Goal: Task Accomplishment & Management: Complete application form

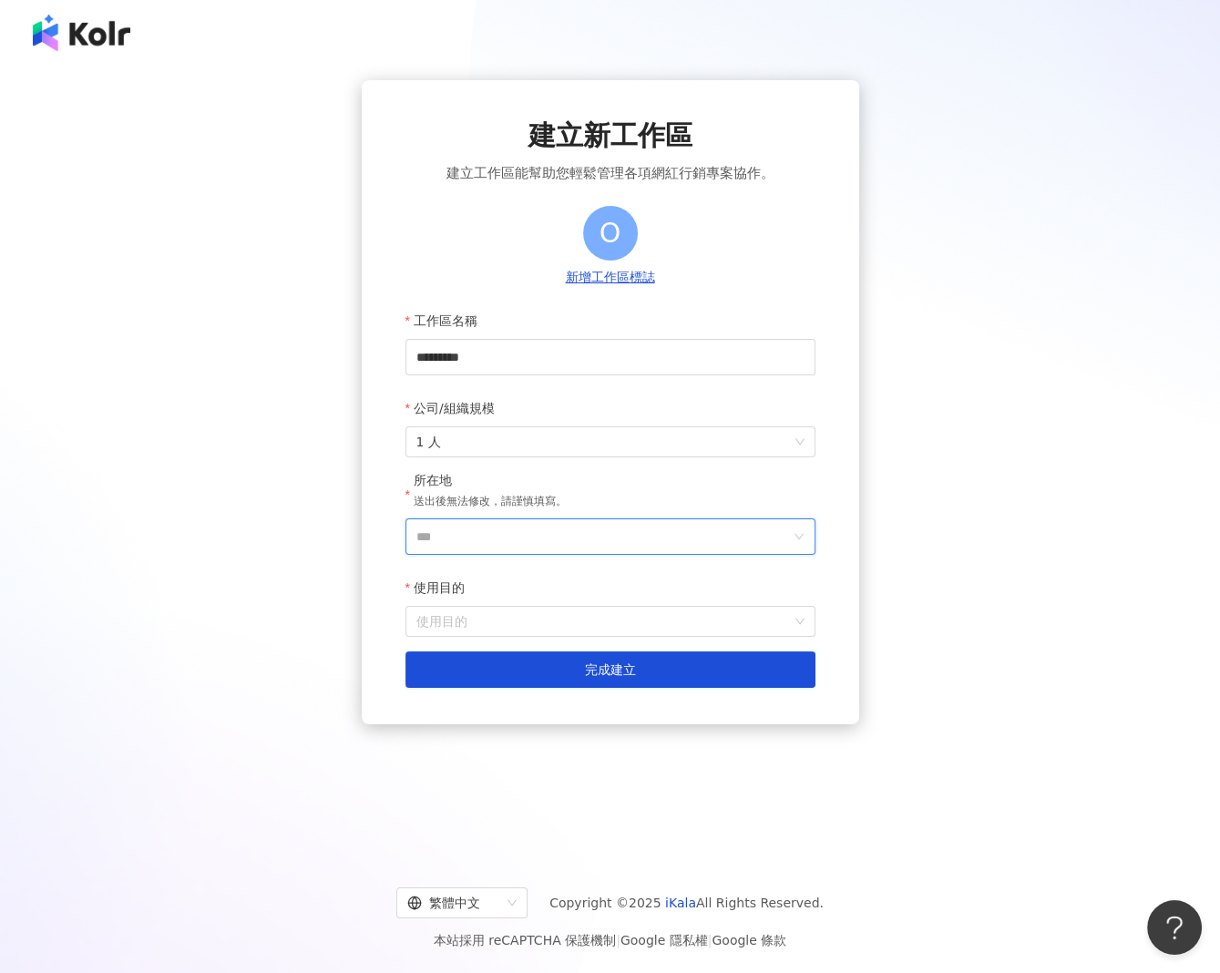
click at [561, 532] on input "***" at bounding box center [604, 537] width 374 height 35
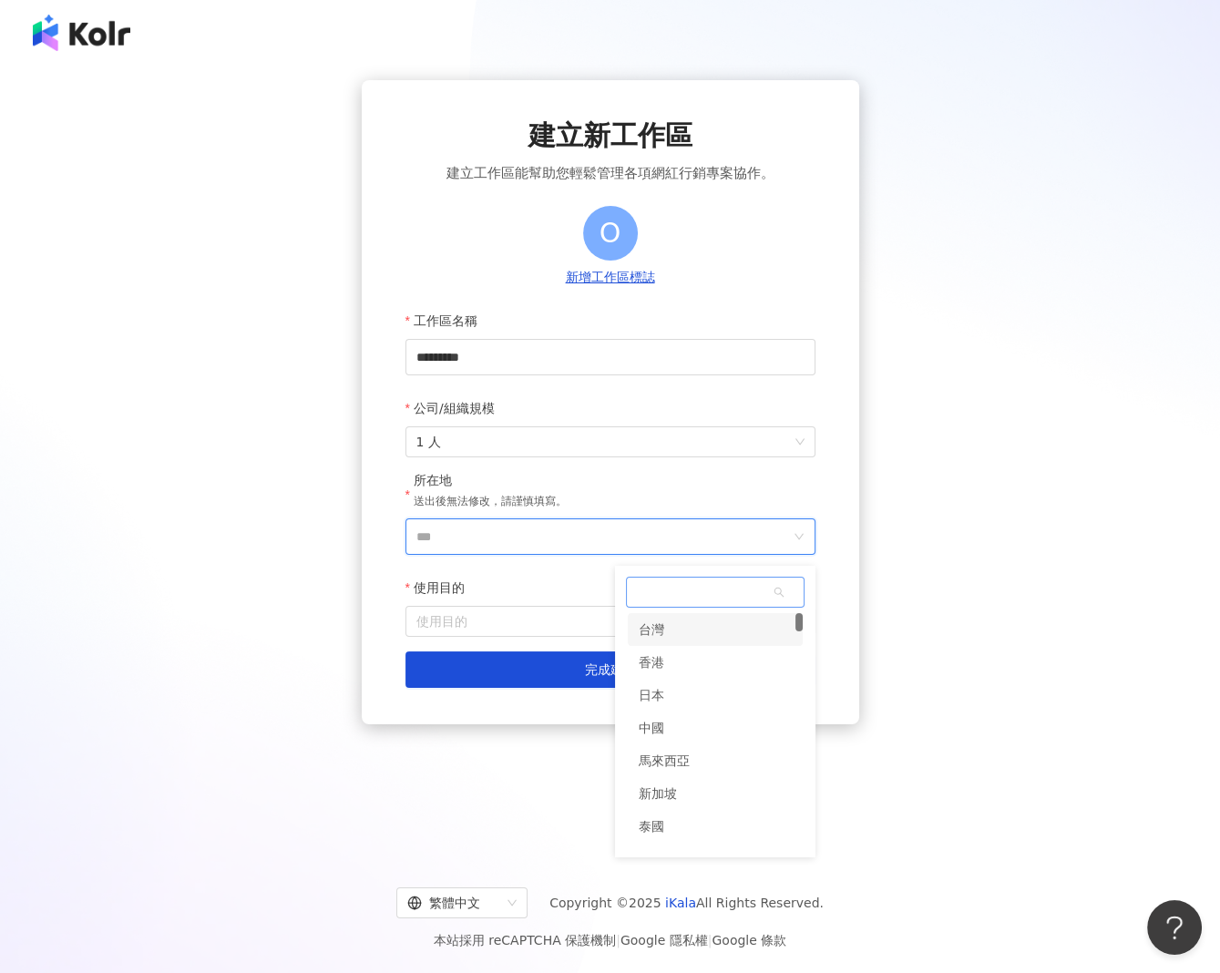
click at [664, 628] on div "台灣" at bounding box center [715, 629] width 175 height 33
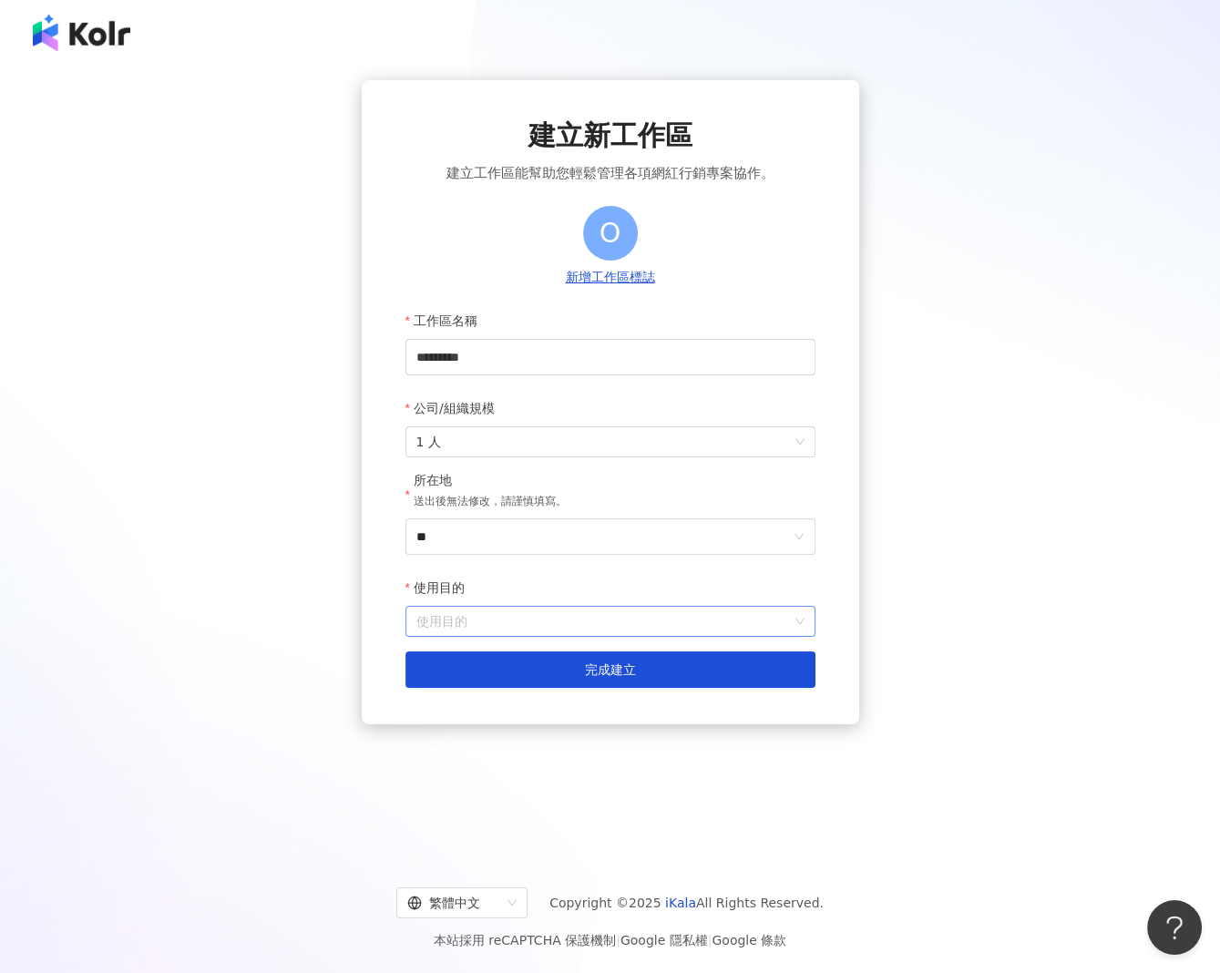
click at [467, 624] on input "使用目的" at bounding box center [611, 621] width 388 height 29
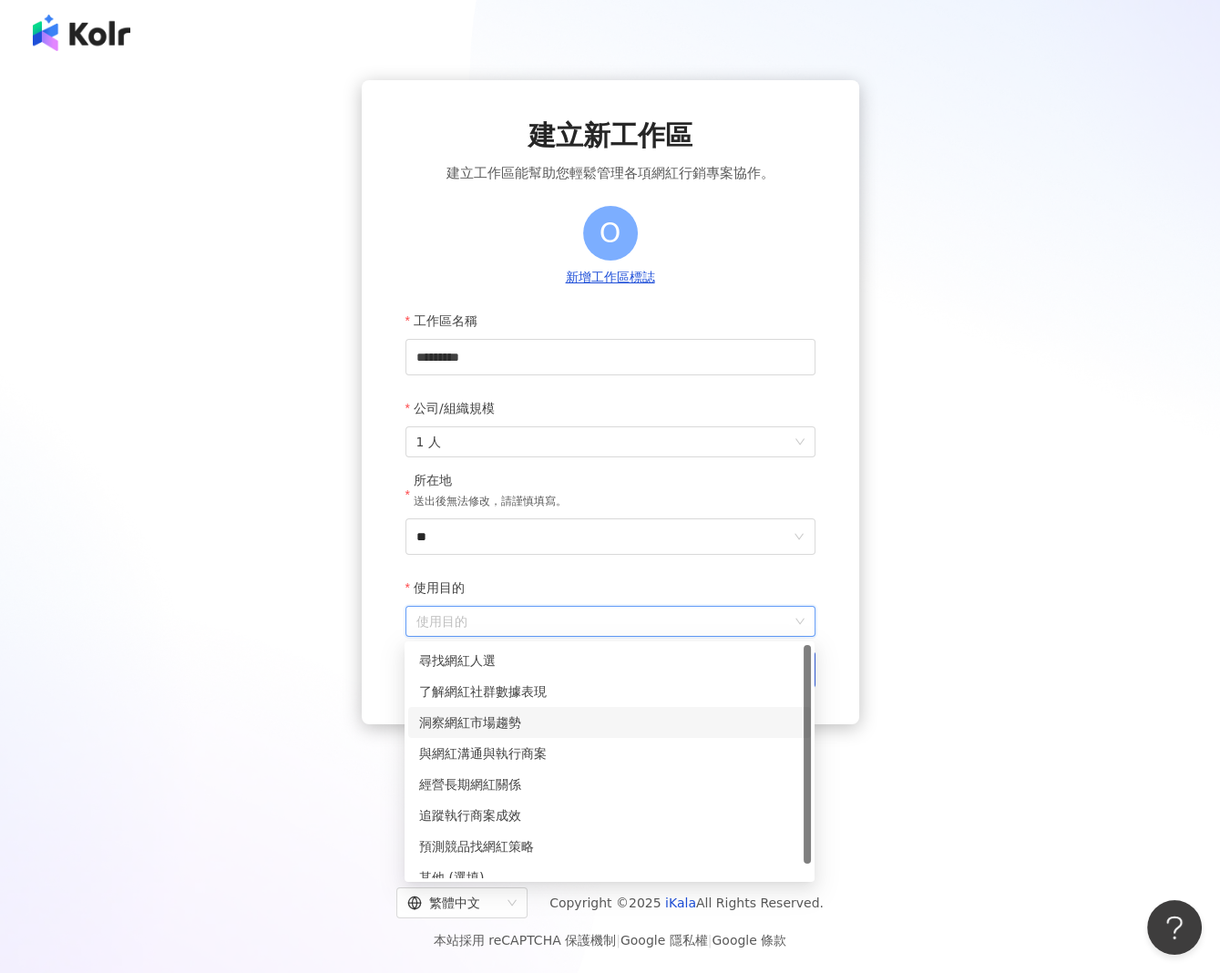
click at [482, 717] on div "洞察網紅市場趨勢" at bounding box center [609, 723] width 381 height 20
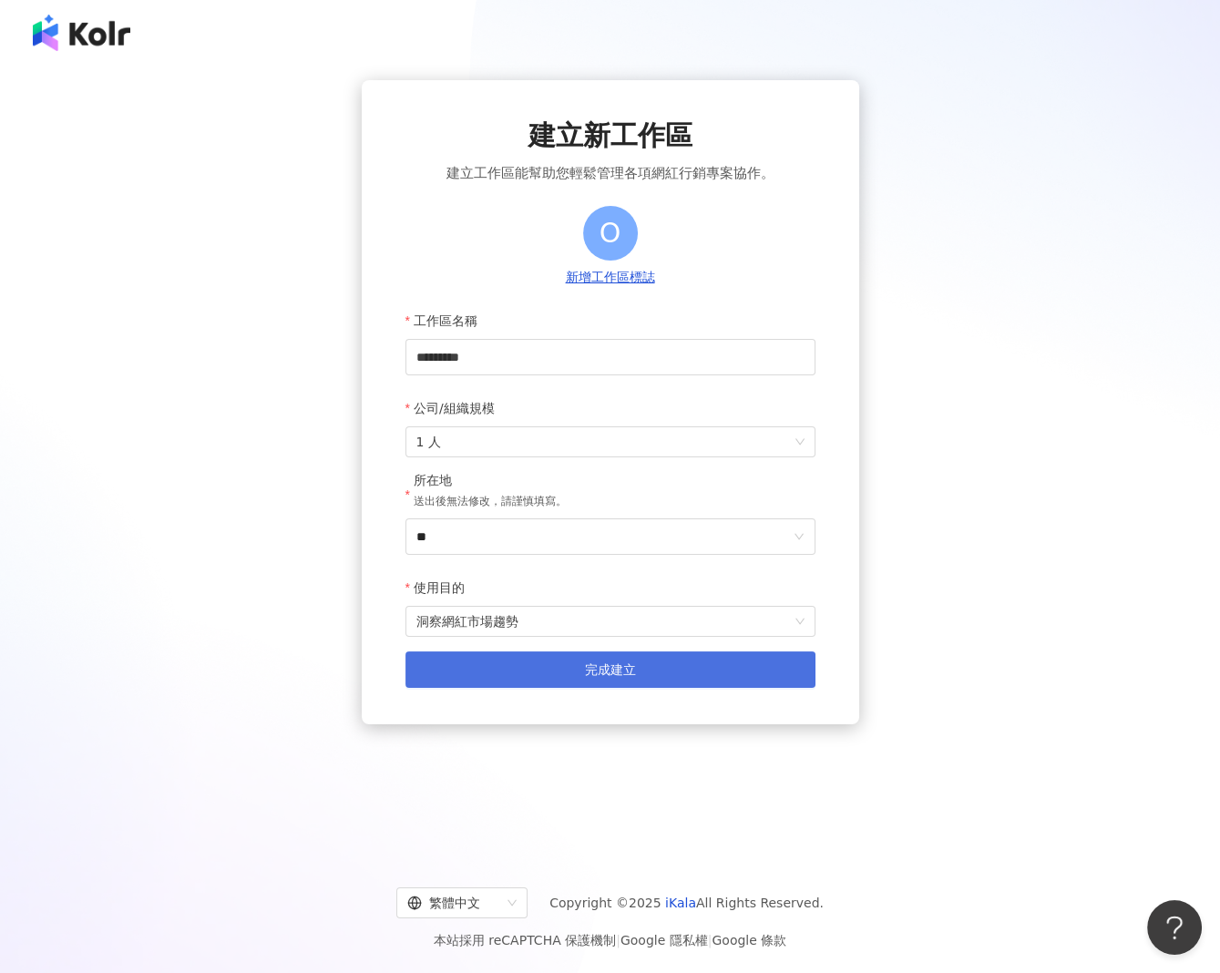
click at [532, 677] on button "完成建立" at bounding box center [611, 670] width 410 height 36
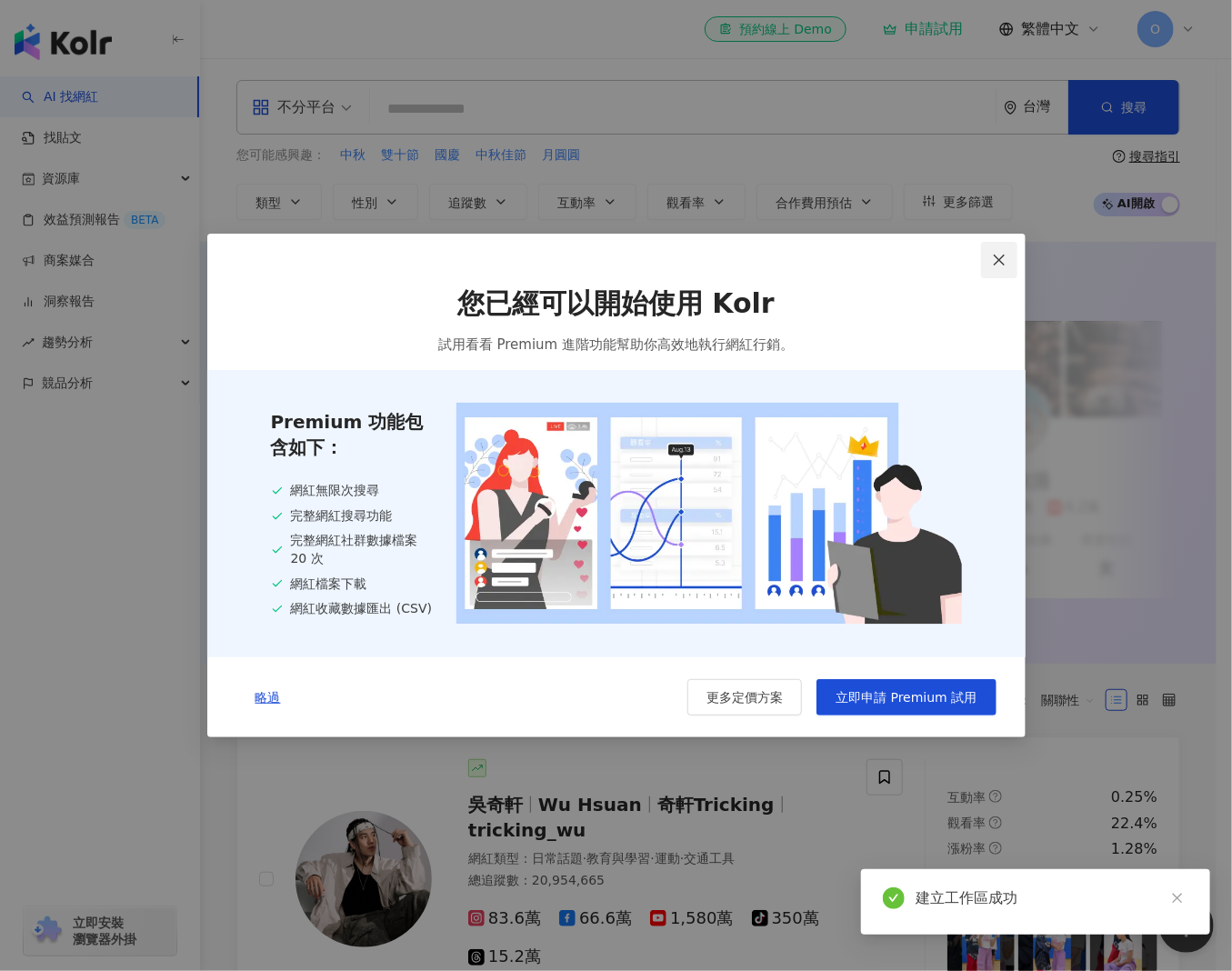
click at [992, 265] on button "Close" at bounding box center [999, 259] width 36 height 36
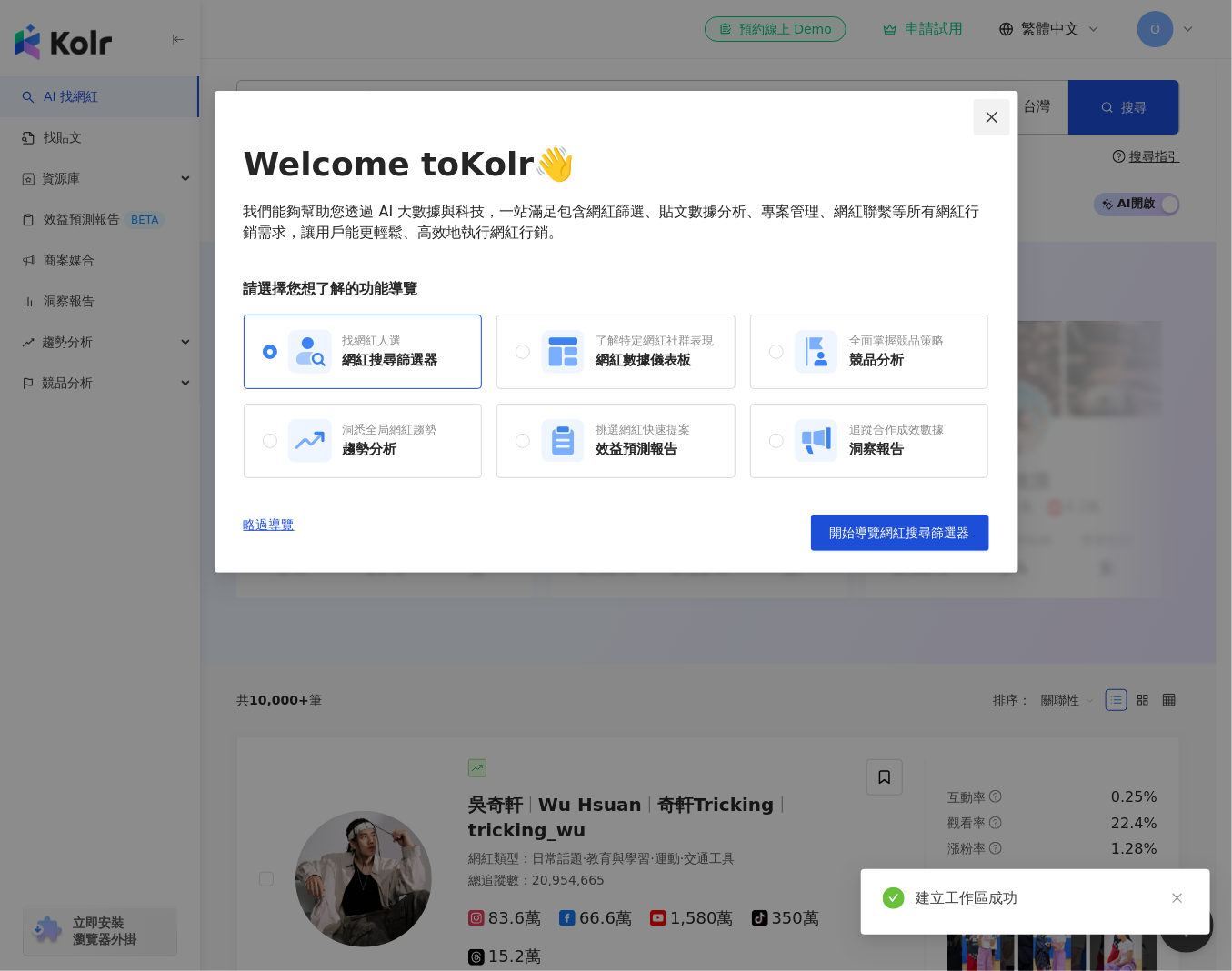
click at [1000, 112] on span "Close" at bounding box center [992, 117] width 36 height 15
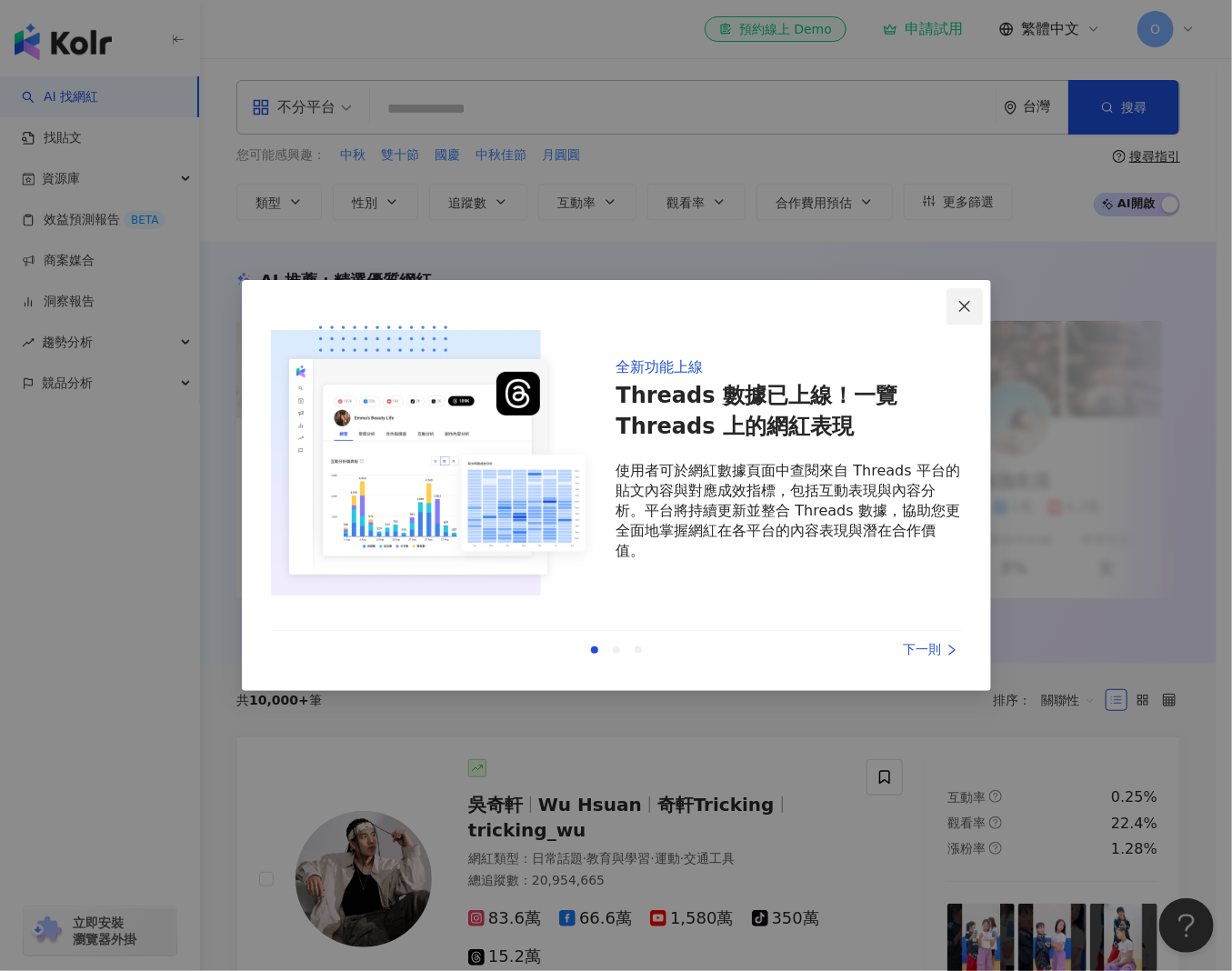
click at [962, 297] on button "Close" at bounding box center [965, 306] width 36 height 36
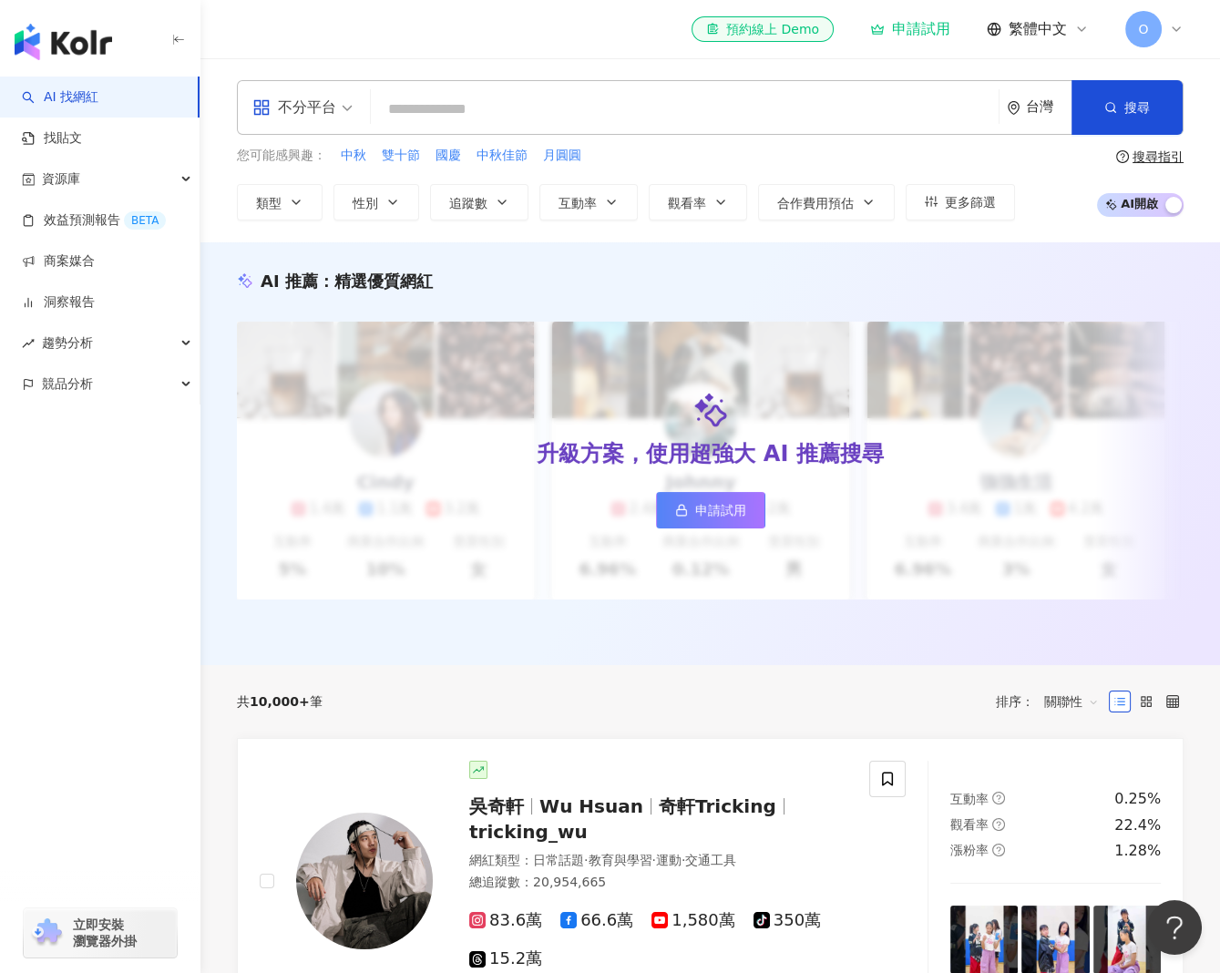
click at [1172, 26] on icon at bounding box center [1176, 29] width 15 height 15
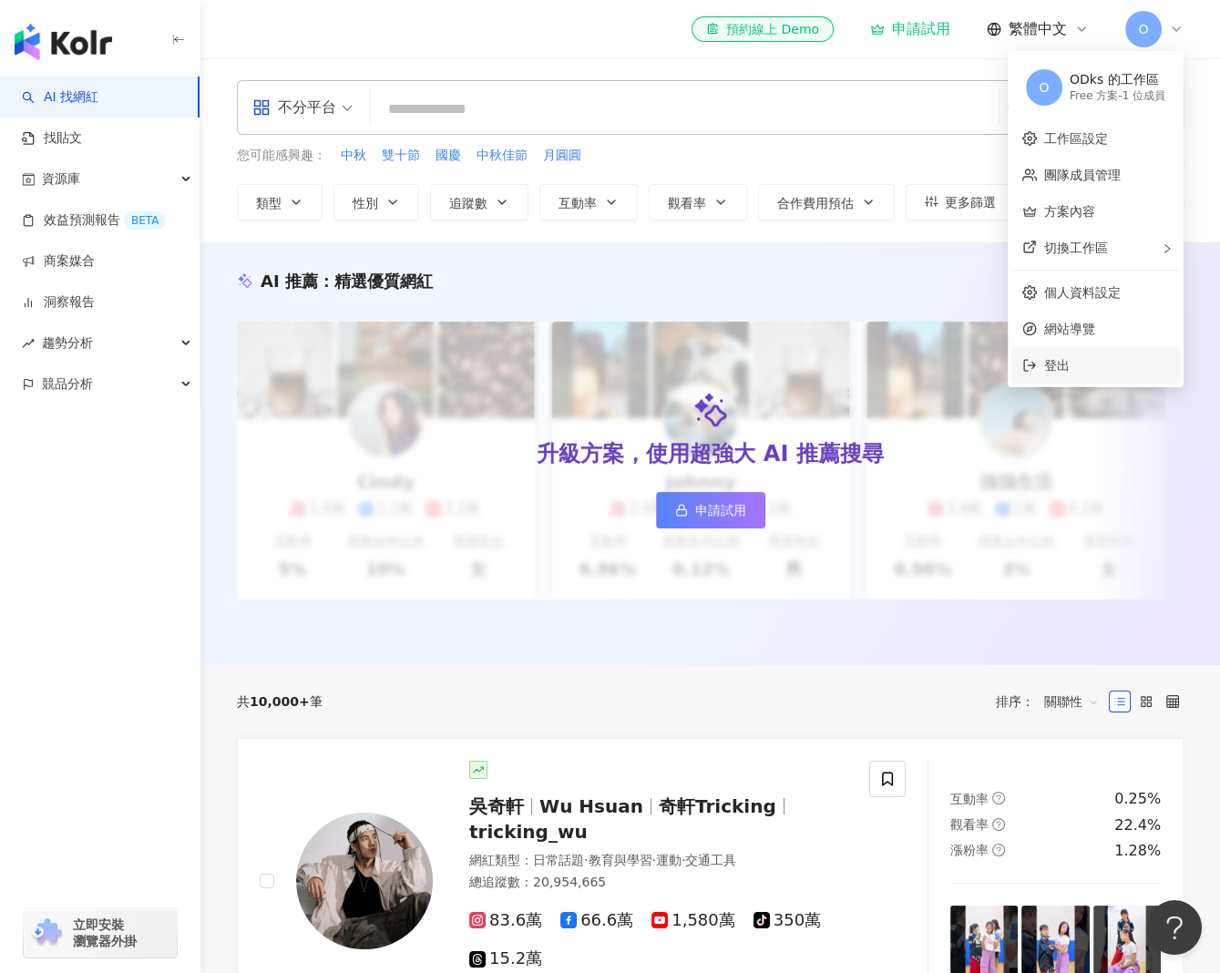
click at [1061, 375] on span "登出" at bounding box center [1107, 365] width 125 height 20
